Goal: Information Seeking & Learning: Find specific fact

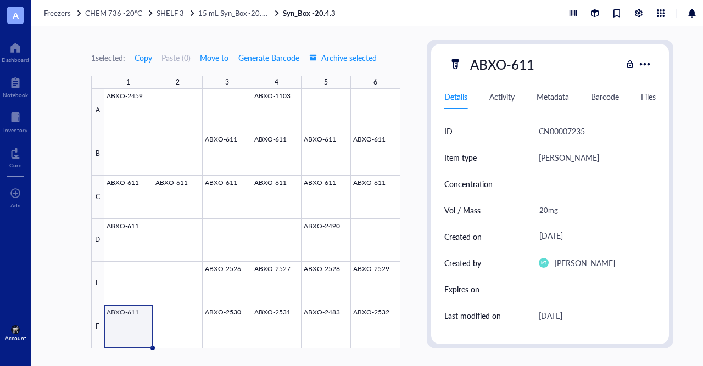
scroll to position [225, 0]
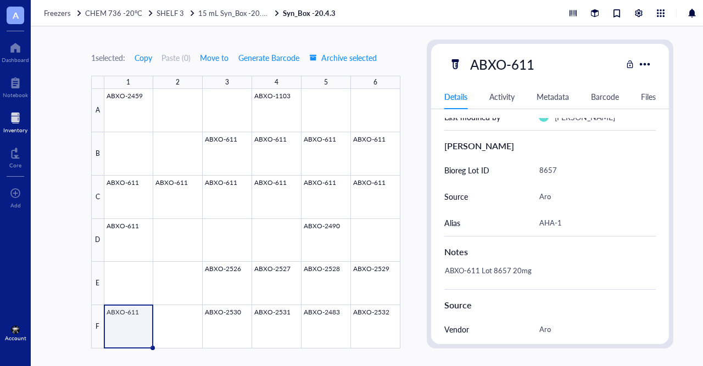
click at [20, 108] on div "Inventory" at bounding box center [15, 121] width 31 height 31
click at [15, 127] on div "Inventory" at bounding box center [15, 130] width 24 height 7
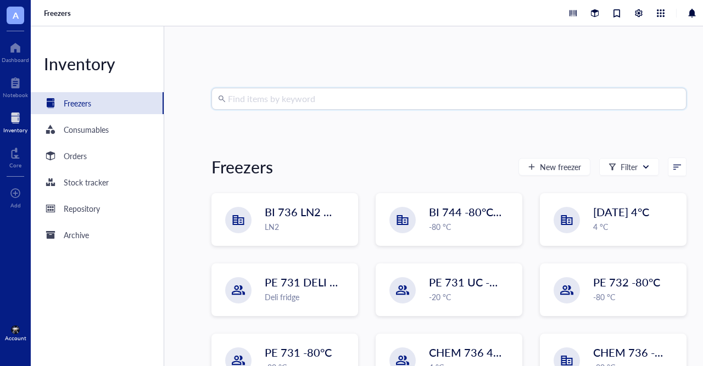
click at [304, 90] on input "search" at bounding box center [454, 98] width 452 height 21
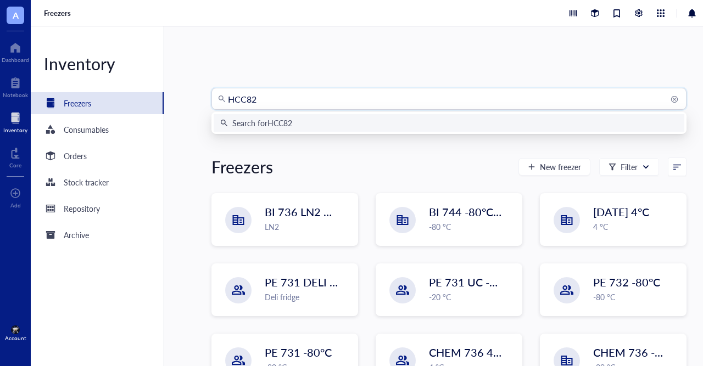
type input "HCC827"
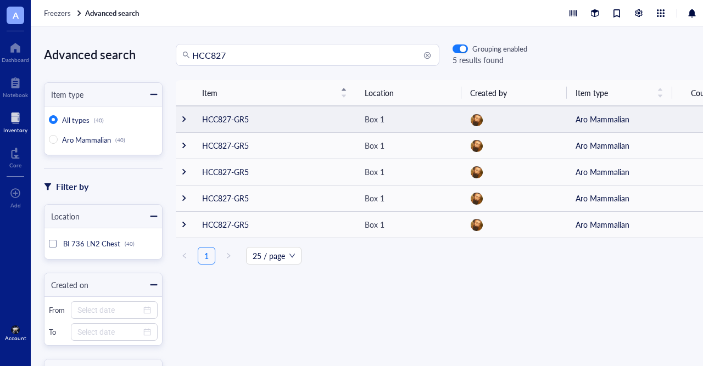
scroll to position [20, 0]
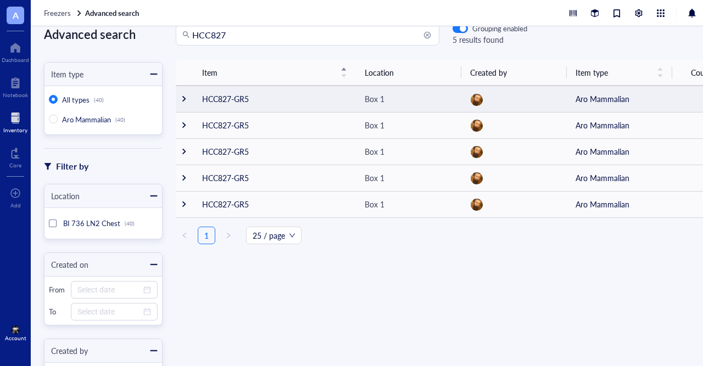
click at [192, 102] on td at bounding box center [185, 99] width 18 height 26
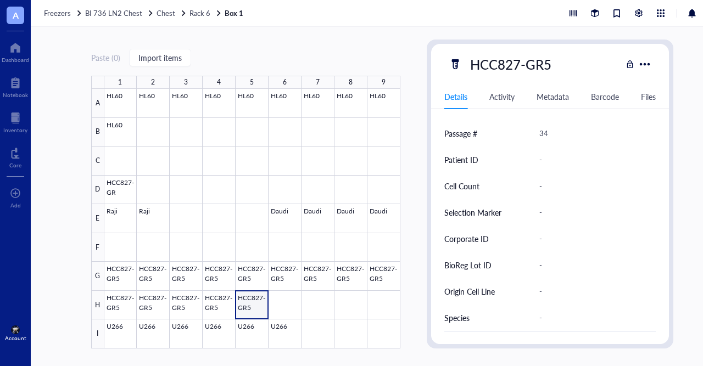
scroll to position [261, 0]
drag, startPoint x: 549, startPoint y: 132, endPoint x: 506, endPoint y: 129, distance: 43.5
click at [506, 129] on div "Passage # 34" at bounding box center [550, 134] width 212 height 26
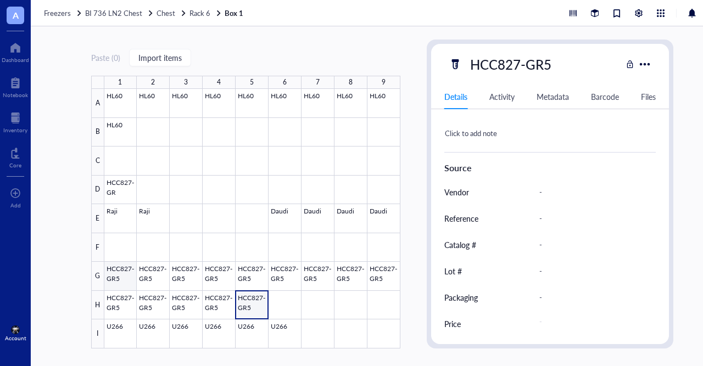
click at [113, 276] on div at bounding box center [252, 219] width 296 height 260
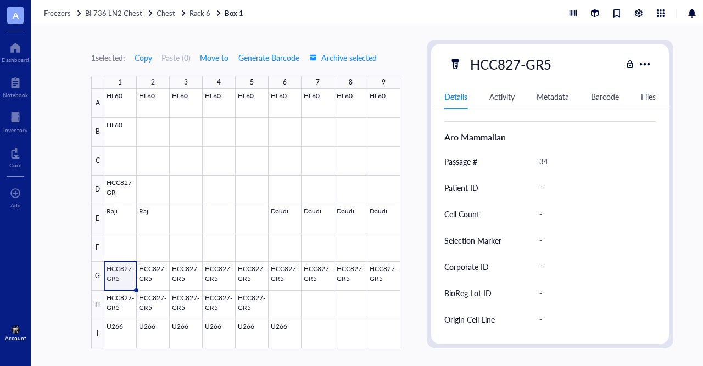
scroll to position [232, 0]
